Goal: Task Accomplishment & Management: Use online tool/utility

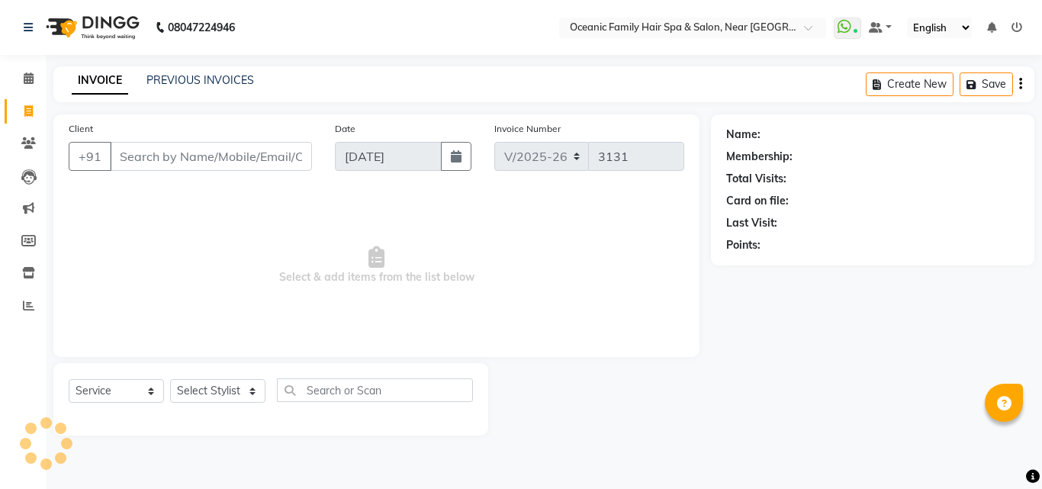
select select "4366"
select select "service"
click at [253, 394] on select "Select Stylist [PERSON_NAME] [PERSON_NAME] [PERSON_NAME] Riyasat [PERSON_NAME] …" at bounding box center [217, 391] width 95 height 24
select select "23947"
click at [170, 379] on select "Select Stylist [PERSON_NAME] [PERSON_NAME] [PERSON_NAME] Riyasat [PERSON_NAME] …" at bounding box center [217, 391] width 95 height 24
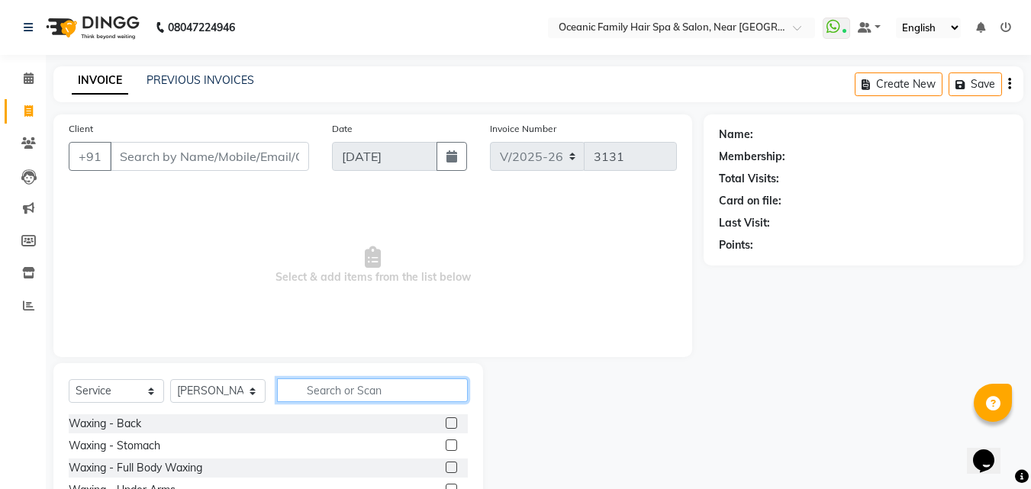
click at [364, 391] on input "text" at bounding box center [372, 390] width 191 height 24
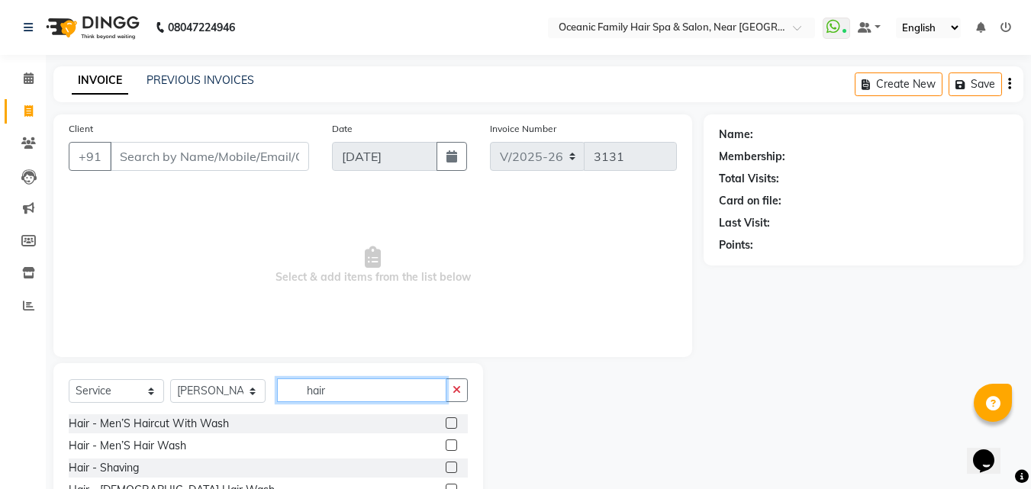
type input "hair"
click at [446, 423] on label at bounding box center [451, 422] width 11 height 11
click at [446, 423] on input "checkbox" at bounding box center [451, 424] width 10 height 10
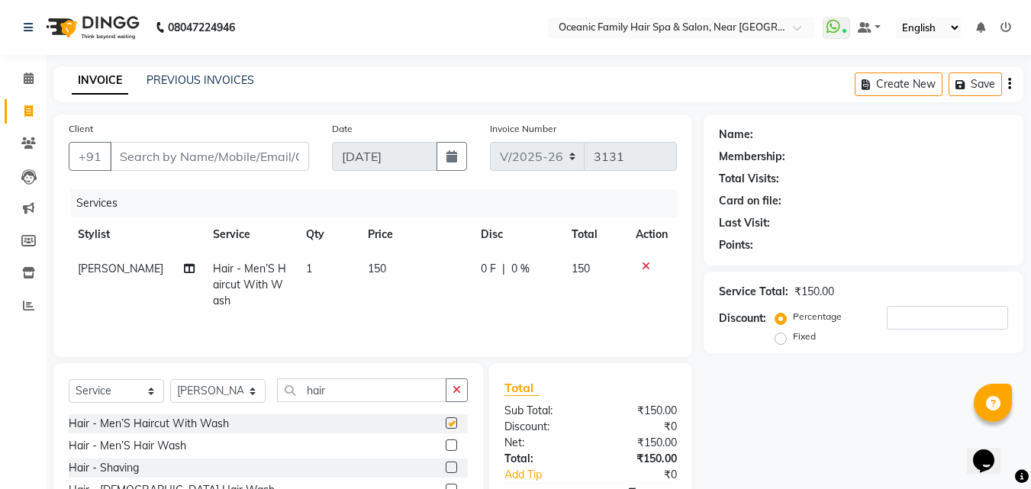
checkbox input "false"
click at [275, 151] on input "Client" at bounding box center [209, 156] width 199 height 29
click at [275, 152] on input "Client" at bounding box center [209, 156] width 199 height 29
click at [207, 154] on input "Client" at bounding box center [209, 156] width 199 height 29
type input "7"
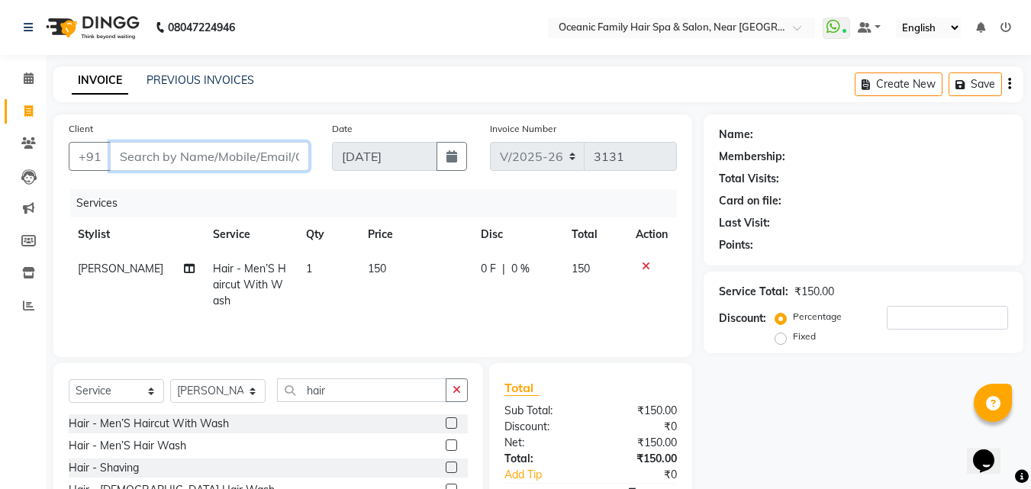
type input "0"
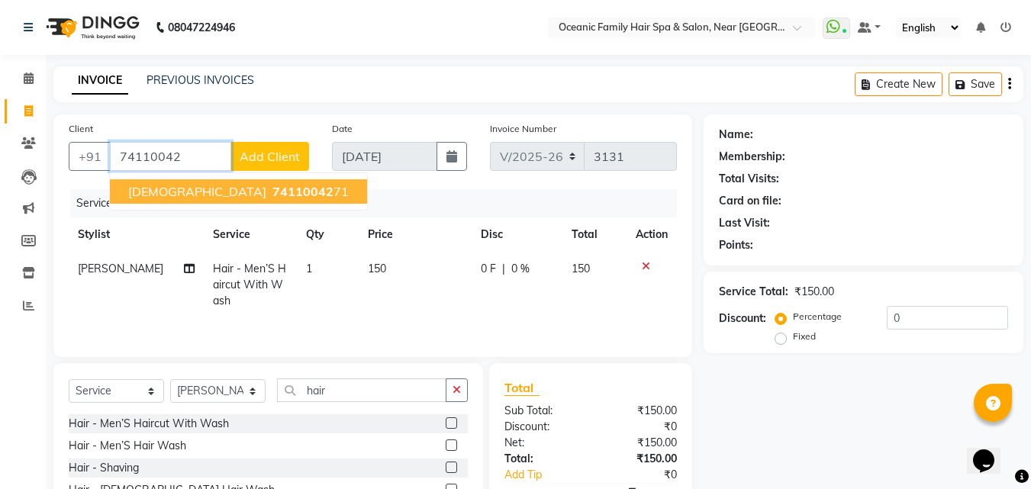
click at [272, 191] on span "74110042" at bounding box center [302, 191] width 61 height 15
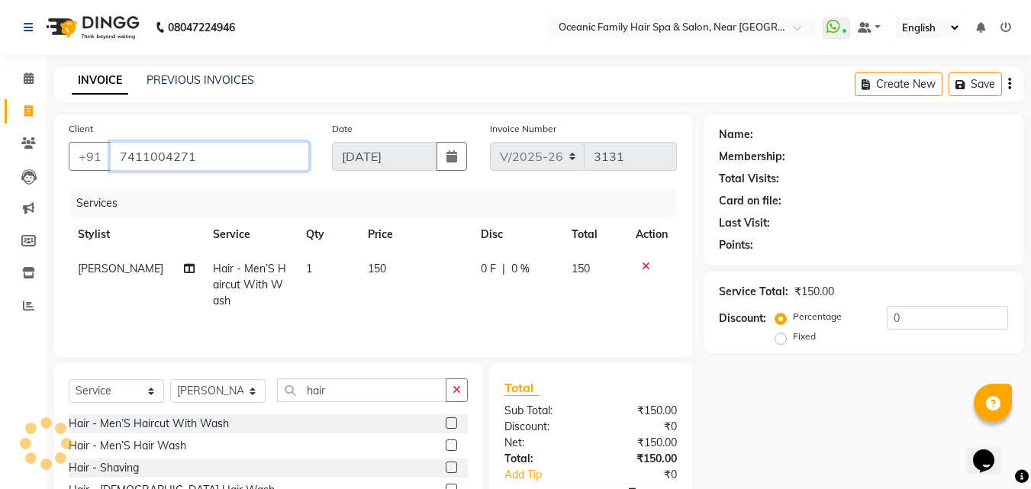
type input "7411004271"
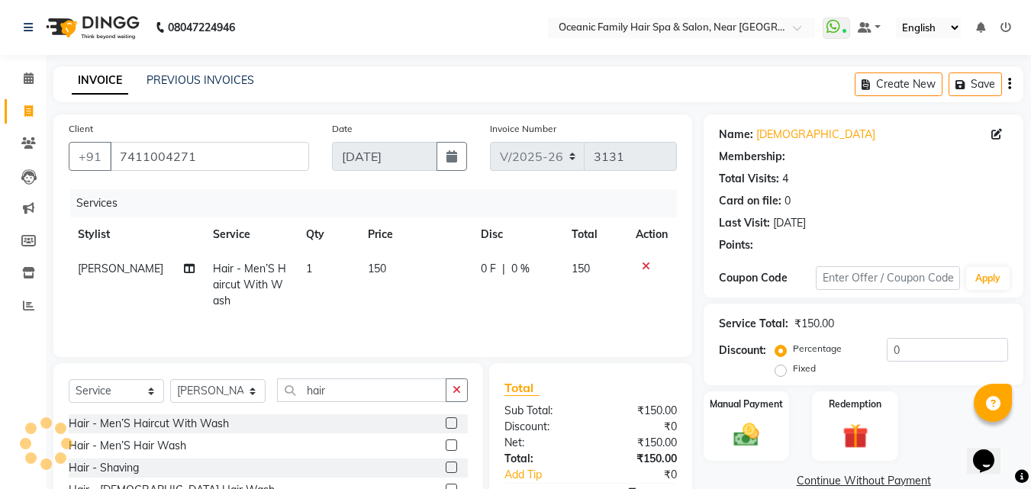
select select "1: Object"
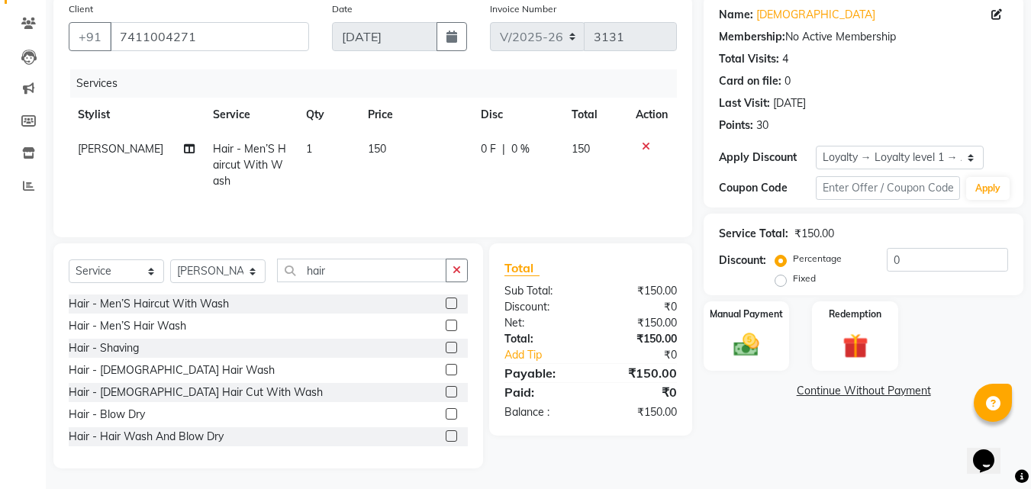
scroll to position [122, 0]
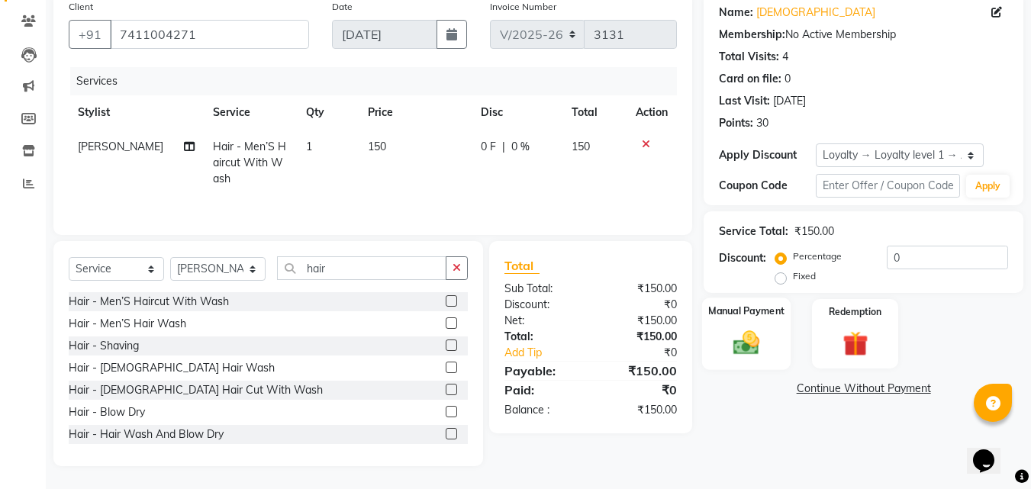
click at [747, 329] on img at bounding box center [746, 342] width 43 height 31
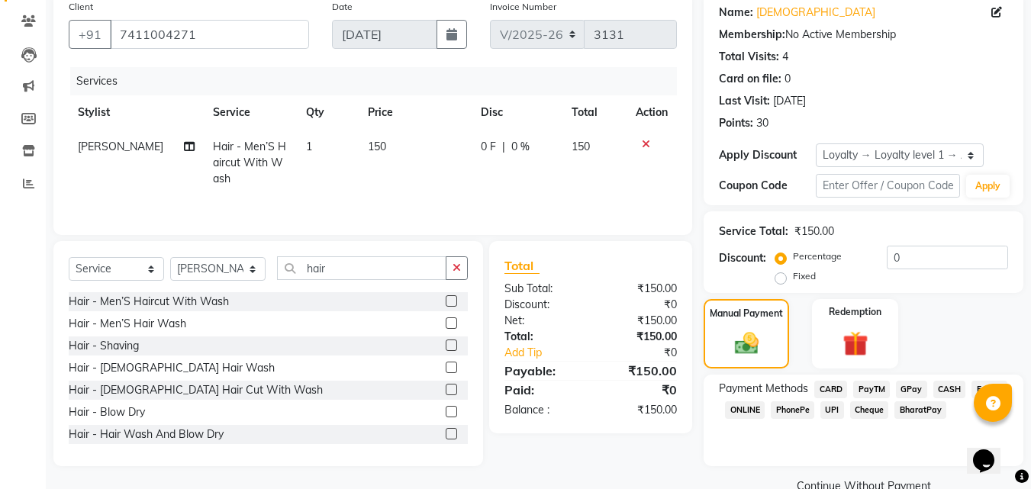
click at [879, 386] on span "PayTM" at bounding box center [871, 390] width 37 height 18
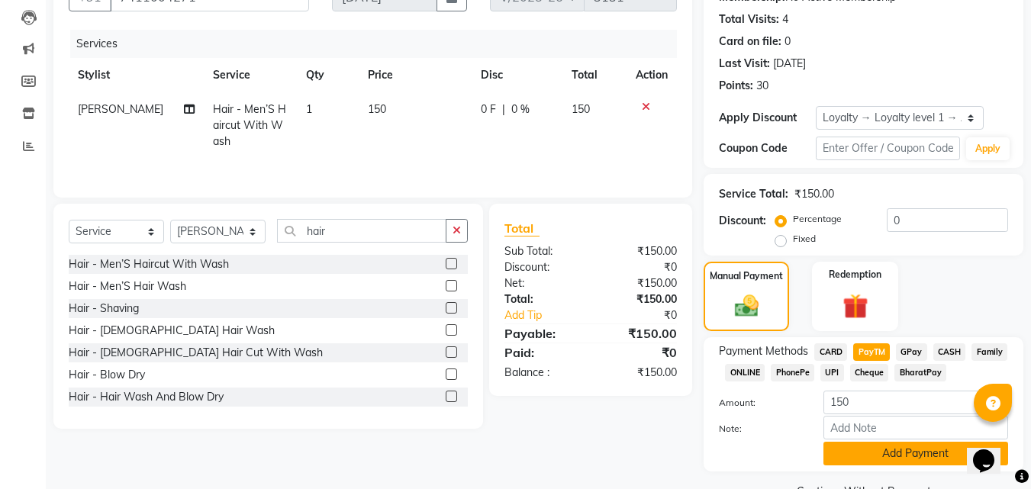
scroll to position [196, 0]
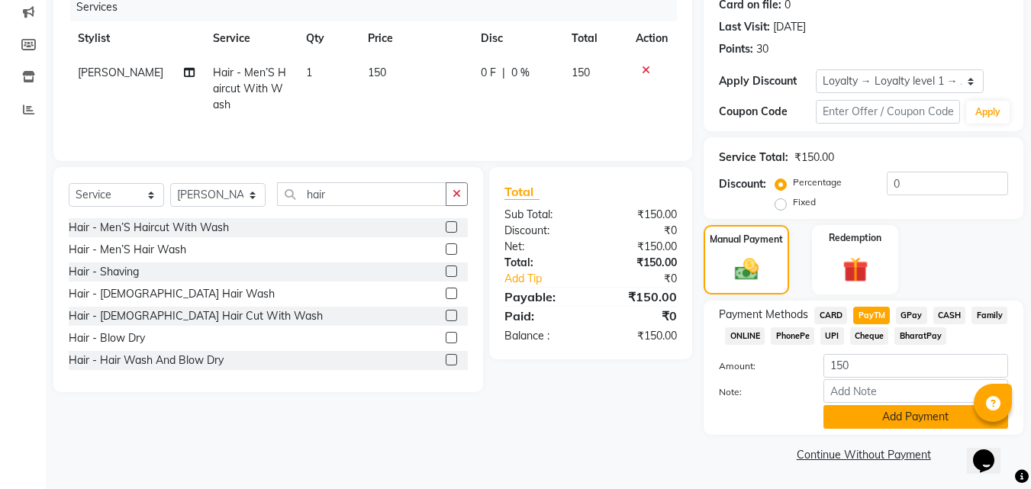
click at [870, 422] on button "Add Payment" at bounding box center [915, 417] width 185 height 24
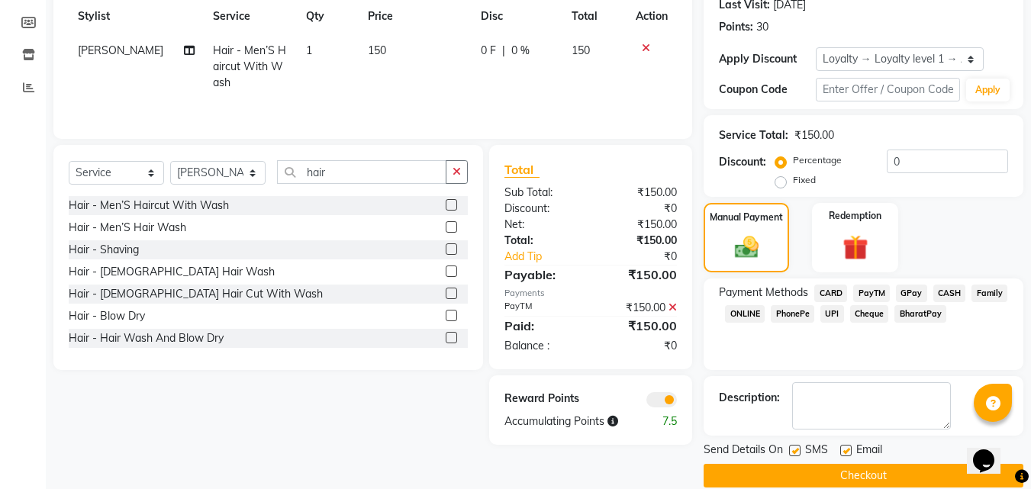
scroll to position [240, 0]
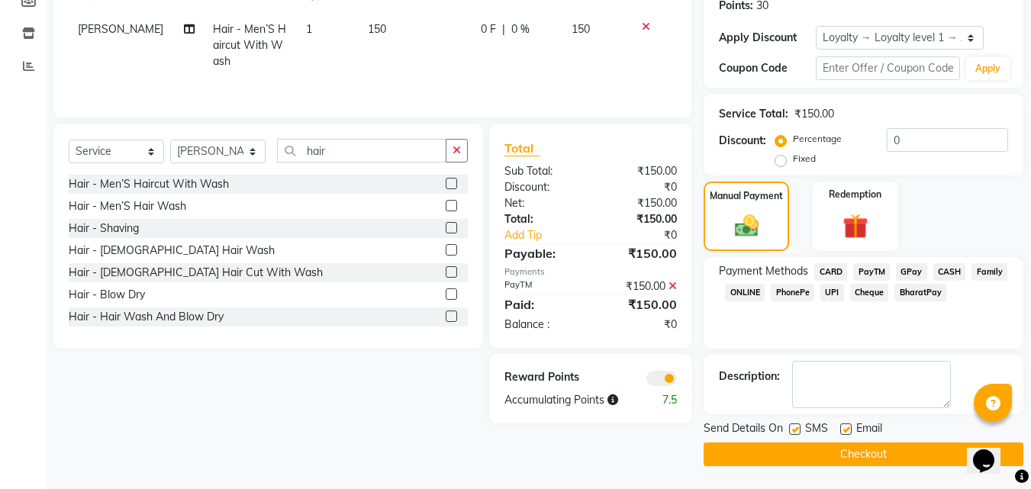
click at [880, 452] on button "Checkout" at bounding box center [863, 455] width 320 height 24
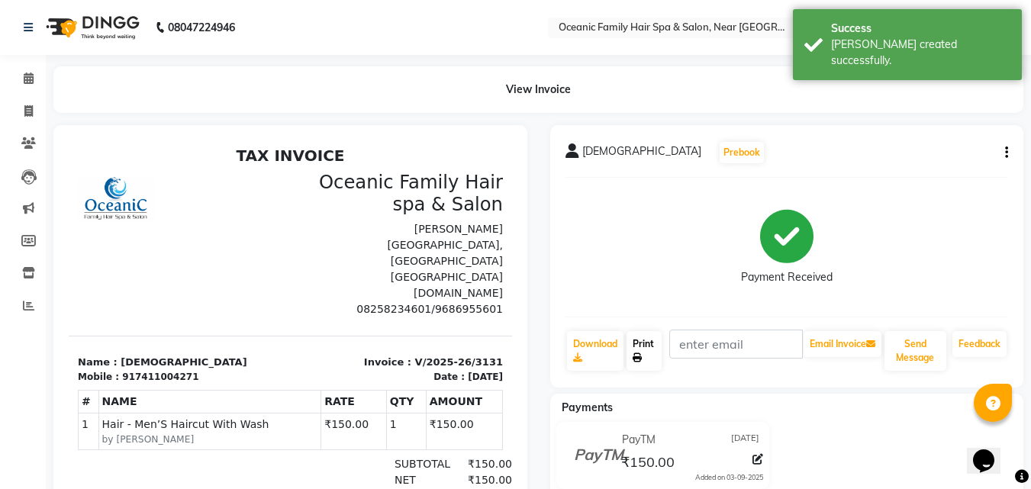
click at [646, 357] on link "Print" at bounding box center [643, 351] width 35 height 40
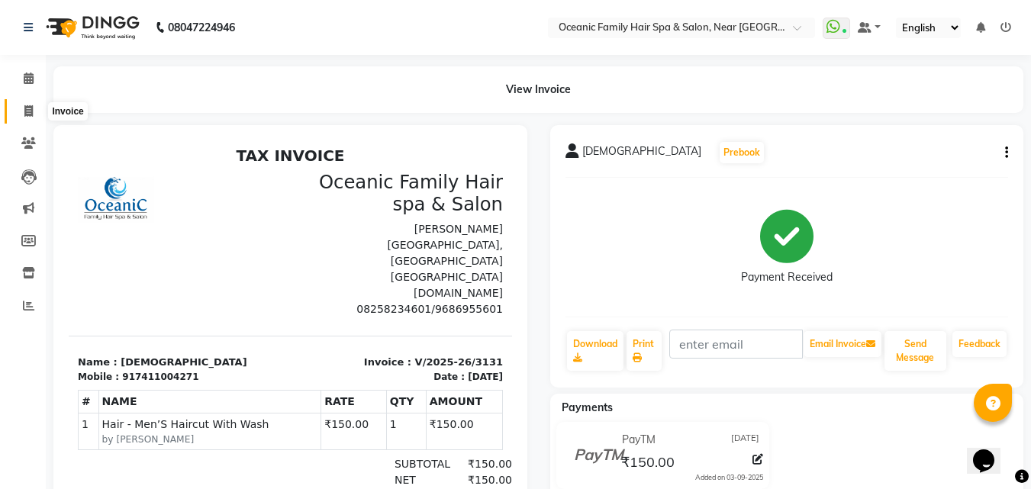
click at [26, 111] on icon at bounding box center [28, 110] width 8 height 11
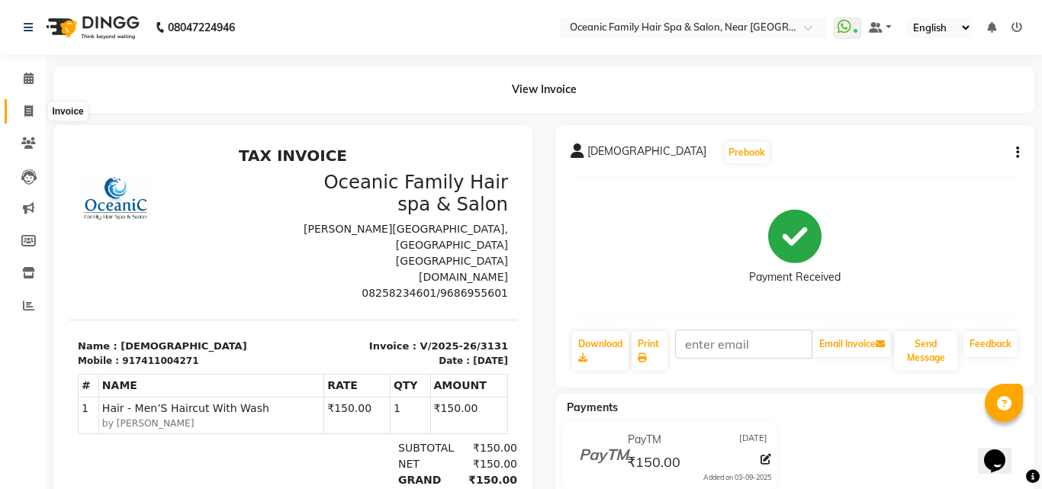
select select "4366"
select select "service"
